Goal: Task Accomplishment & Management: Complete application form

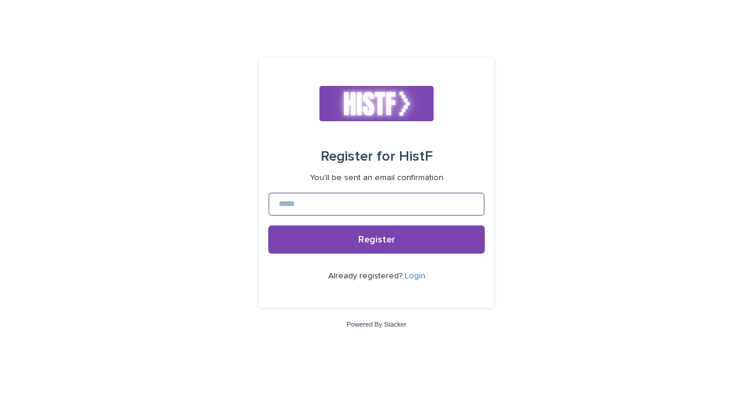
click at [327, 202] on input at bounding box center [376, 204] width 217 height 24
click at [345, 210] on input at bounding box center [376, 204] width 217 height 24
click at [347, 198] on input at bounding box center [376, 204] width 217 height 24
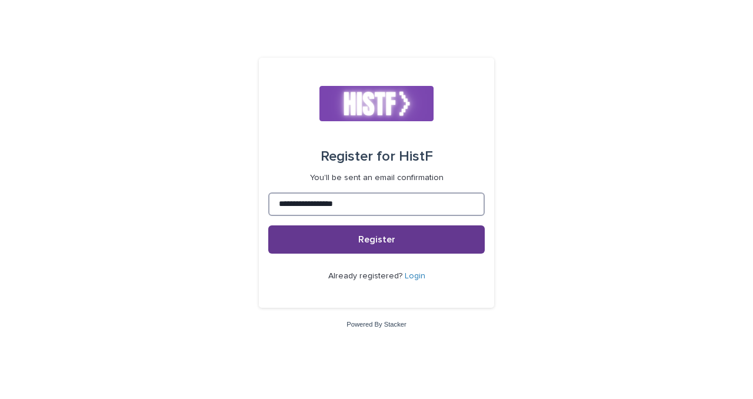
type input "**********"
click at [387, 243] on span "Register" at bounding box center [376, 239] width 37 height 9
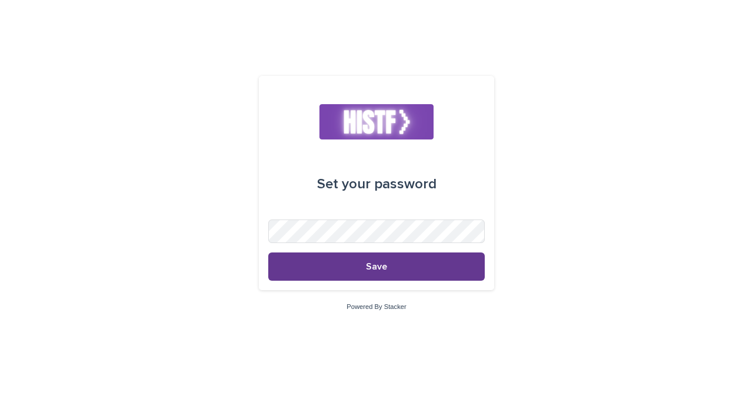
click at [368, 279] on button "Save" at bounding box center [376, 267] width 217 height 28
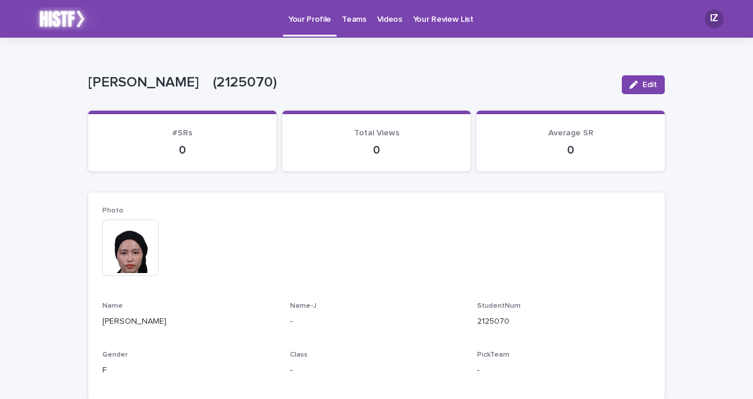
click at [142, 239] on img at bounding box center [130, 248] width 57 height 57
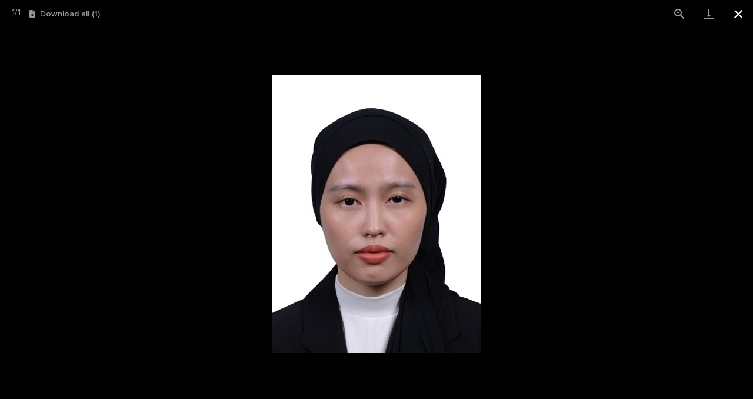
click at [739, 13] on button "Close gallery" at bounding box center [738, 14] width 29 height 28
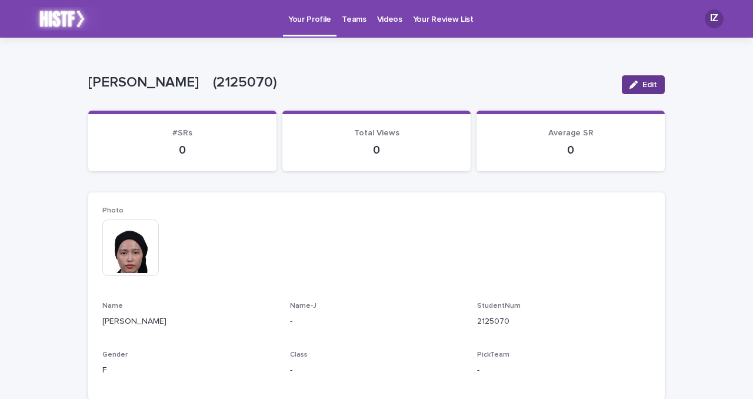
click at [631, 83] on icon "button" at bounding box center [634, 85] width 8 height 8
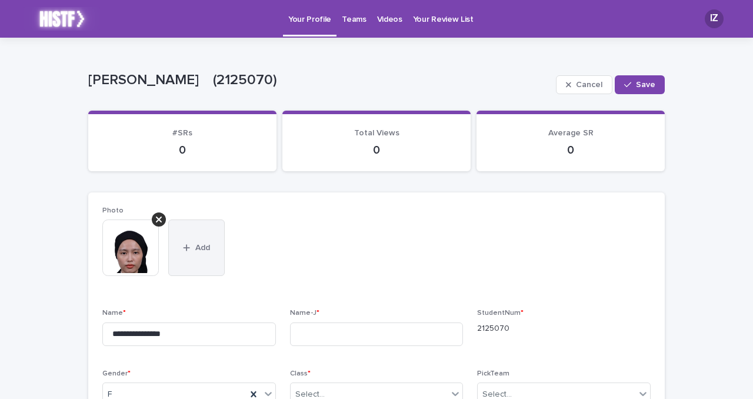
click at [190, 237] on button "Add" at bounding box center [196, 248] width 57 height 57
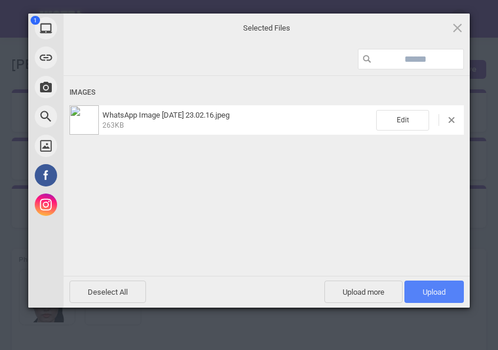
click at [423, 289] on span "Upload 1" at bounding box center [434, 292] width 23 height 9
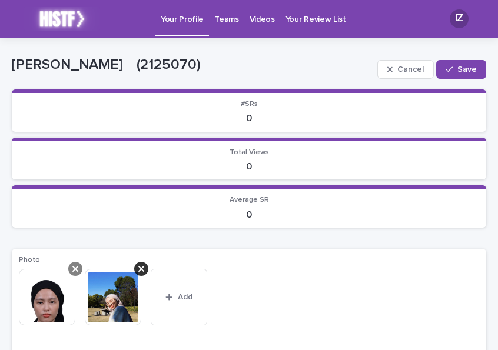
click at [75, 271] on icon at bounding box center [75, 268] width 6 height 9
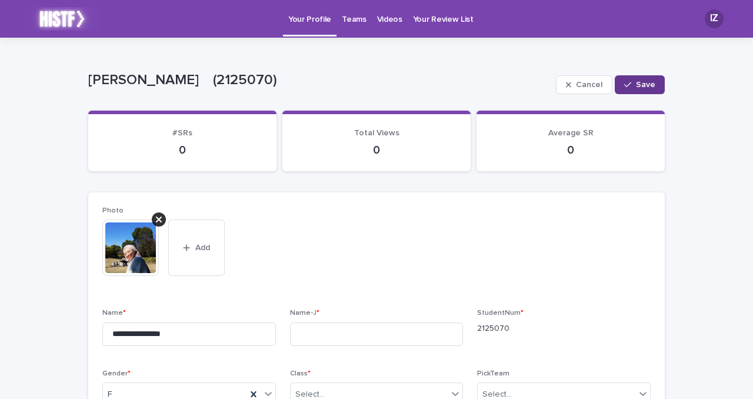
click at [635, 80] on button "Save" at bounding box center [640, 84] width 50 height 19
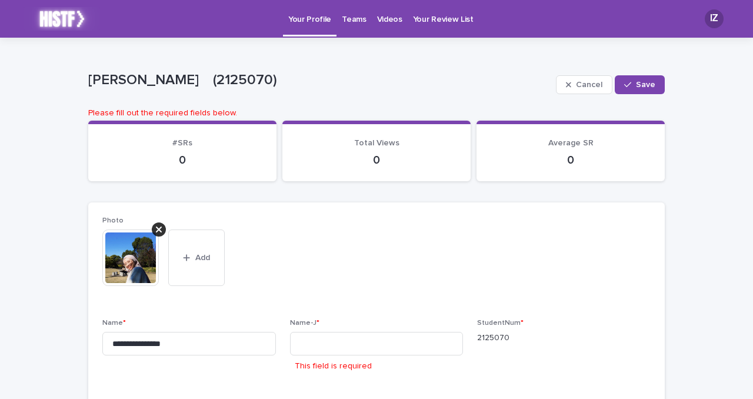
scroll to position [157, 0]
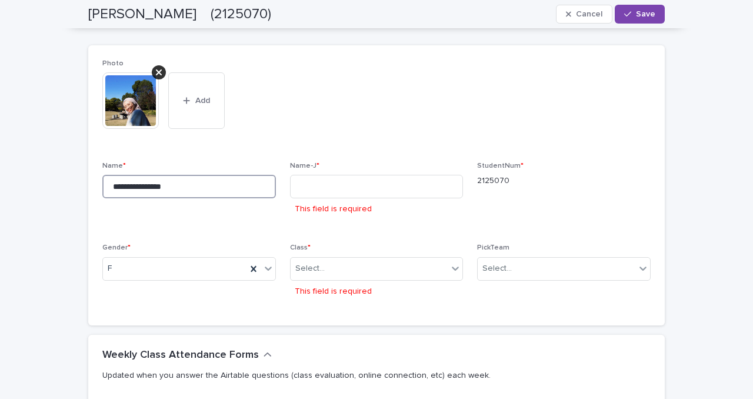
click at [194, 188] on input "**********" at bounding box center [189, 187] width 174 height 24
type input "*****"
click at [328, 190] on input at bounding box center [377, 187] width 174 height 24
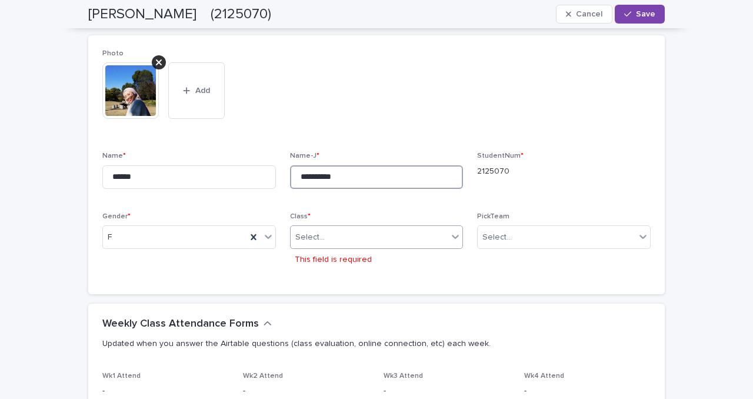
type input "**********"
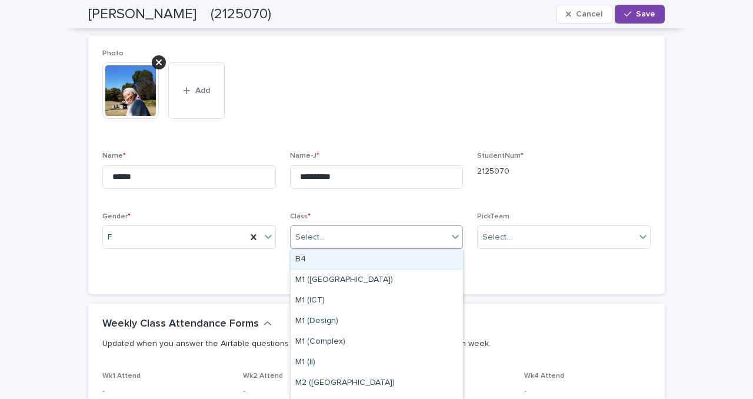
click at [357, 231] on div "Select..." at bounding box center [370, 237] width 158 height 19
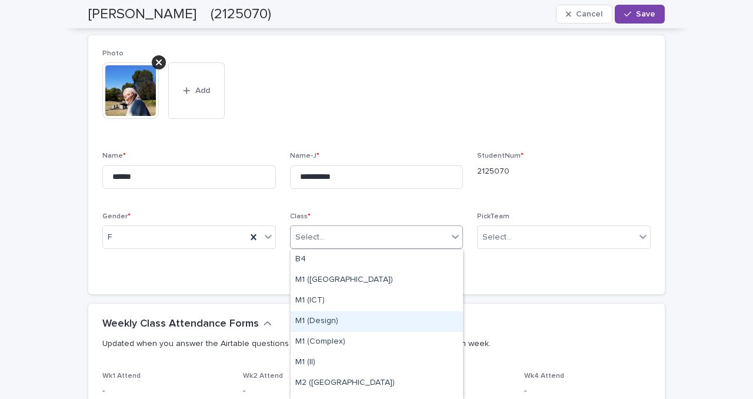
click at [323, 326] on div "M1 (Design)" at bounding box center [377, 321] width 172 height 21
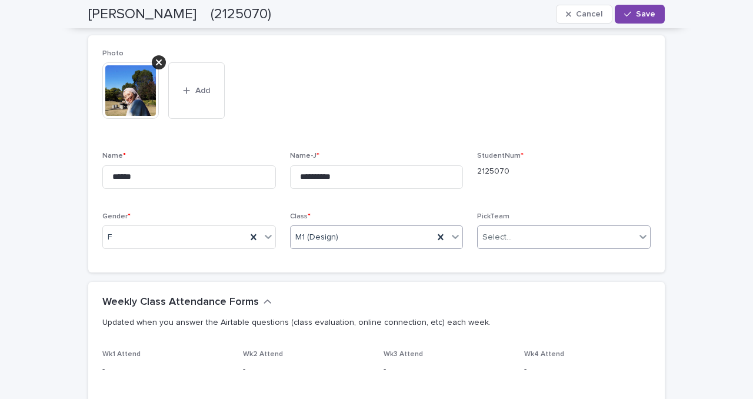
click at [516, 234] on div "Select..." at bounding box center [557, 237] width 158 height 19
click at [535, 202] on div "**********" at bounding box center [376, 153] width 549 height 209
click at [633, 13] on div "button" at bounding box center [631, 14] width 12 height 8
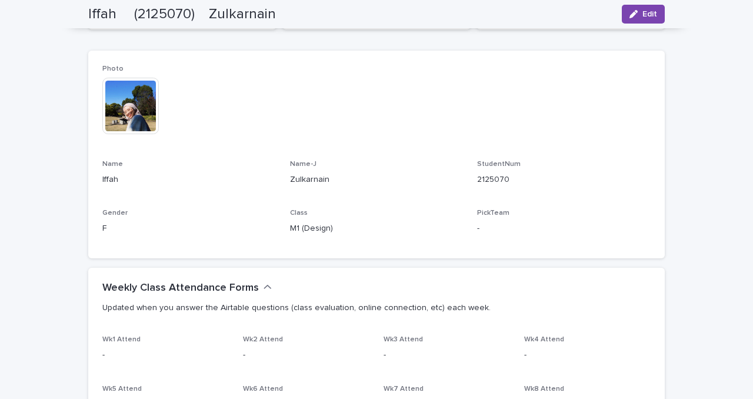
scroll to position [0, 0]
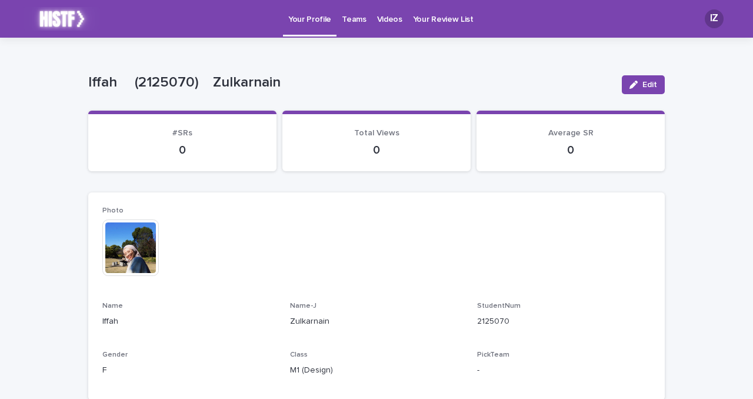
click at [354, 19] on p "Teams" at bounding box center [354, 12] width 24 height 25
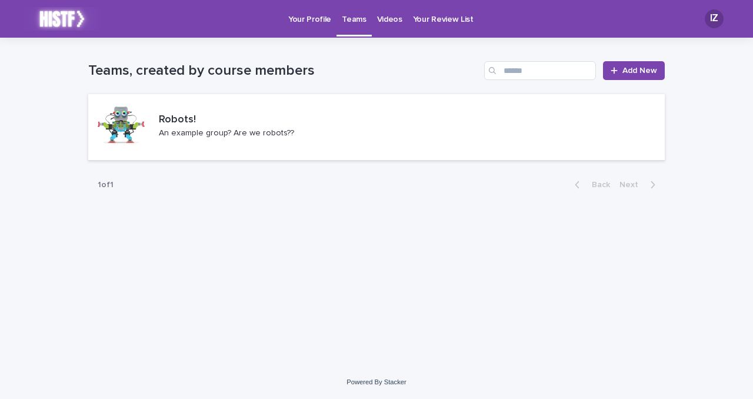
click at [444, 18] on p "Your Review List" at bounding box center [443, 12] width 61 height 25
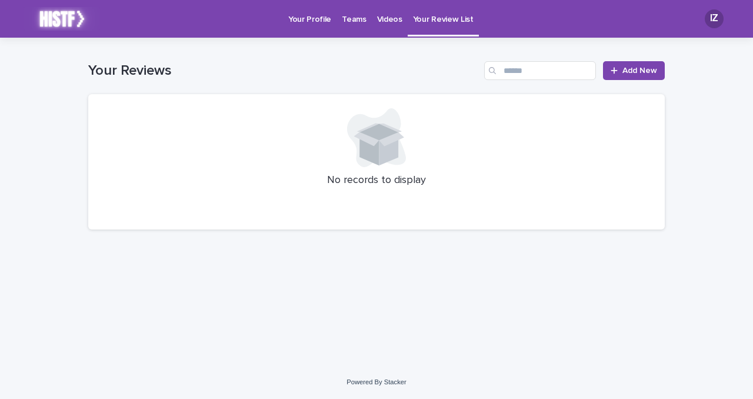
click at [716, 21] on div "IZ" at bounding box center [714, 18] width 19 height 19
click at [716, 21] on div at bounding box center [376, 19] width 753 height 38
click at [66, 20] on img at bounding box center [62, 19] width 77 height 24
